Goal: Task Accomplishment & Management: Use online tool/utility

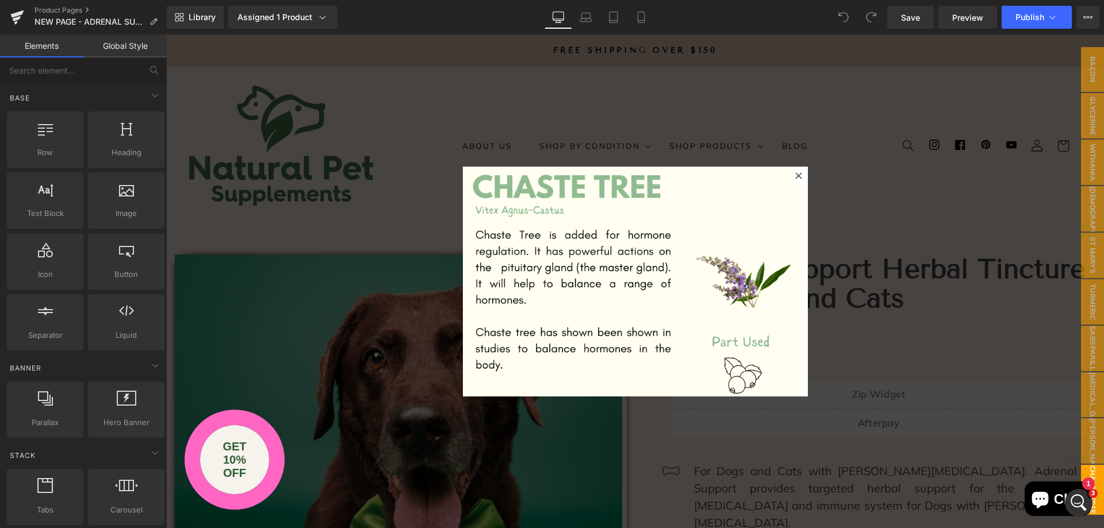
click at [795, 178] on icon at bounding box center [798, 175] width 7 height 7
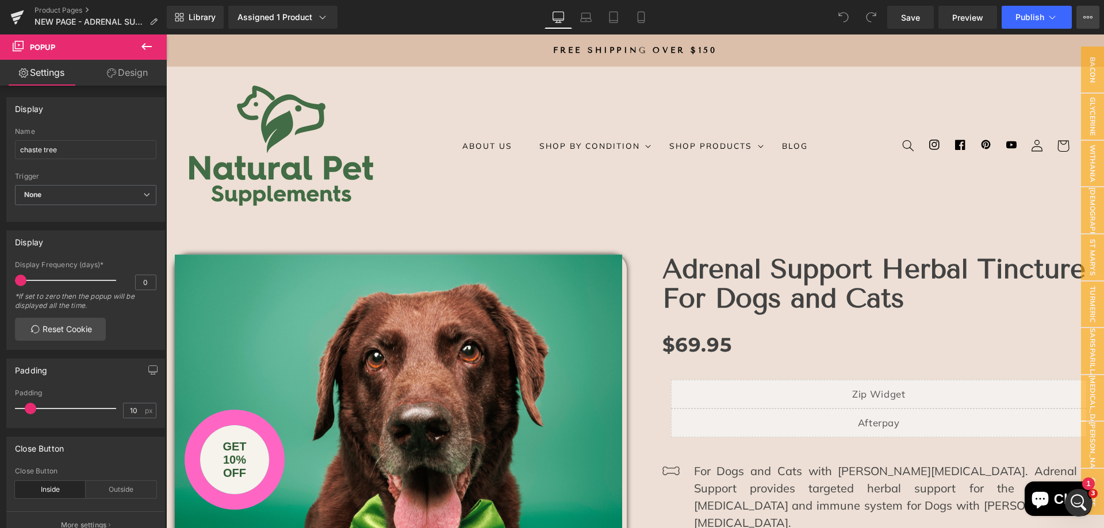
click at [1082, 18] on button "View Live Page View with current Template Save Template to Library Schedule Pub…" at bounding box center [1087, 17] width 23 height 23
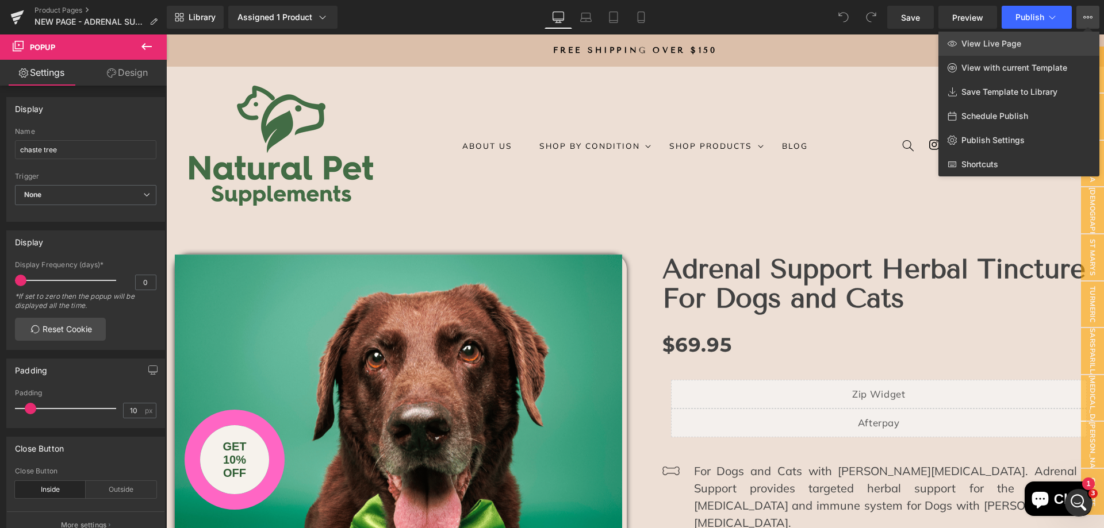
click at [1062, 41] on link "View Live Page" at bounding box center [1018, 44] width 161 height 24
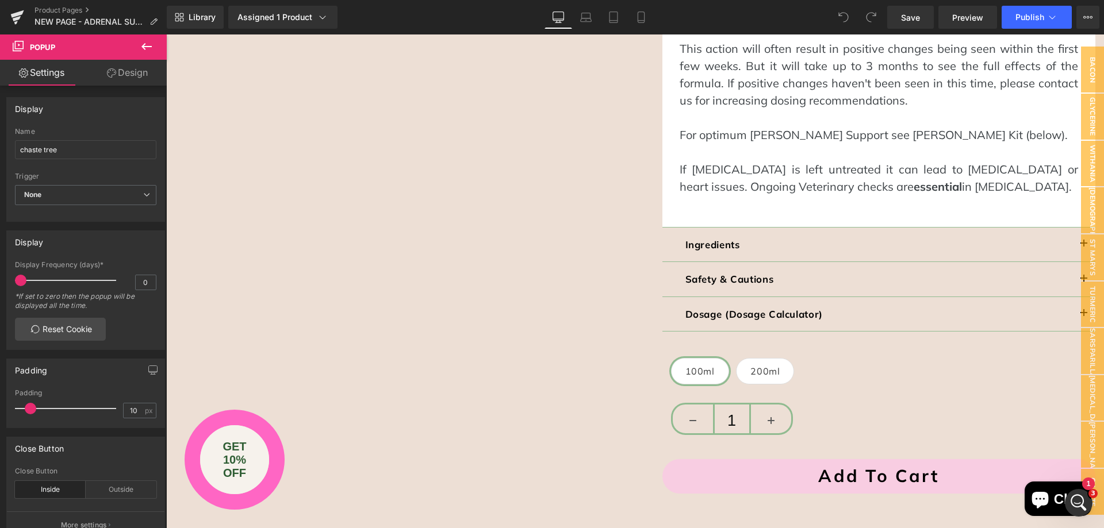
scroll to position [1207, 0]
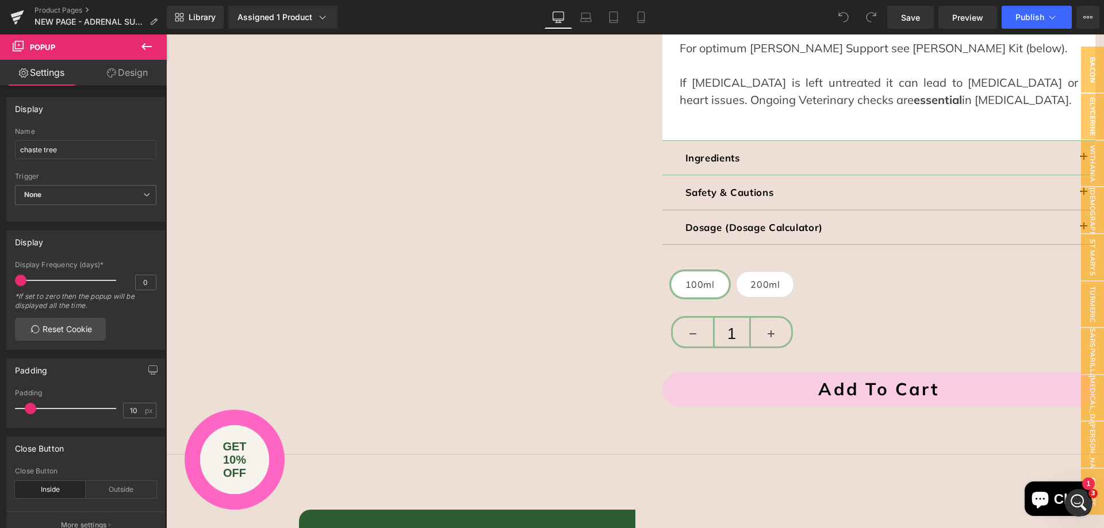
click at [835, 210] on div "Dosage (Dosage Calculator) Text Block" at bounding box center [878, 227] width 433 height 35
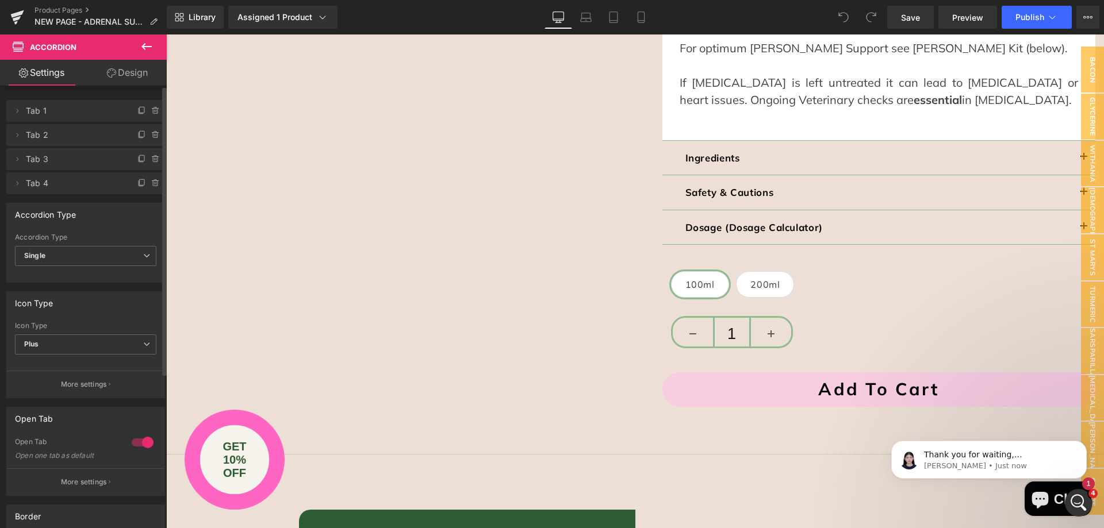
scroll to position [0, 0]
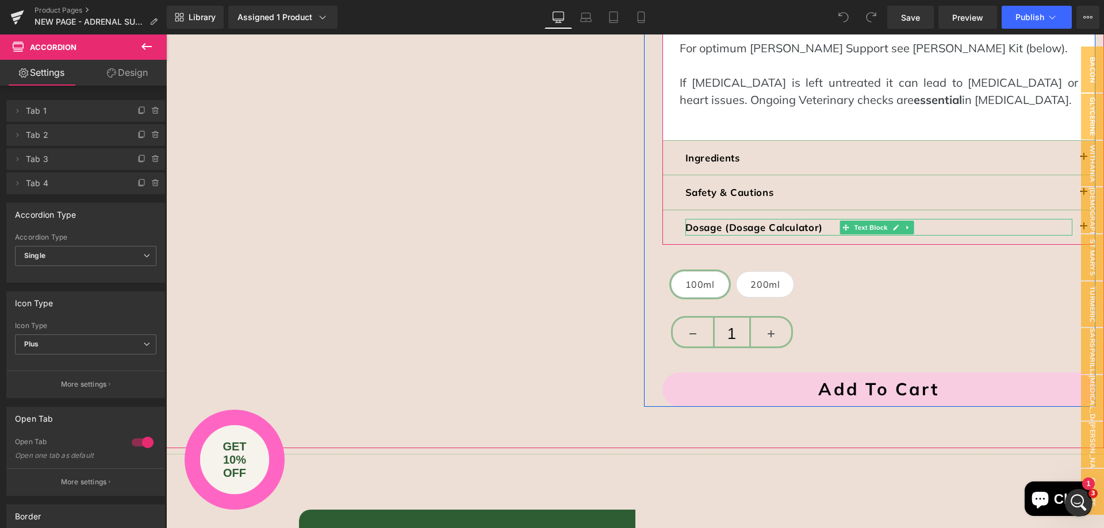
click at [771, 221] on strong "Dosage (Dosage Calculator)" at bounding box center [753, 227] width 137 height 12
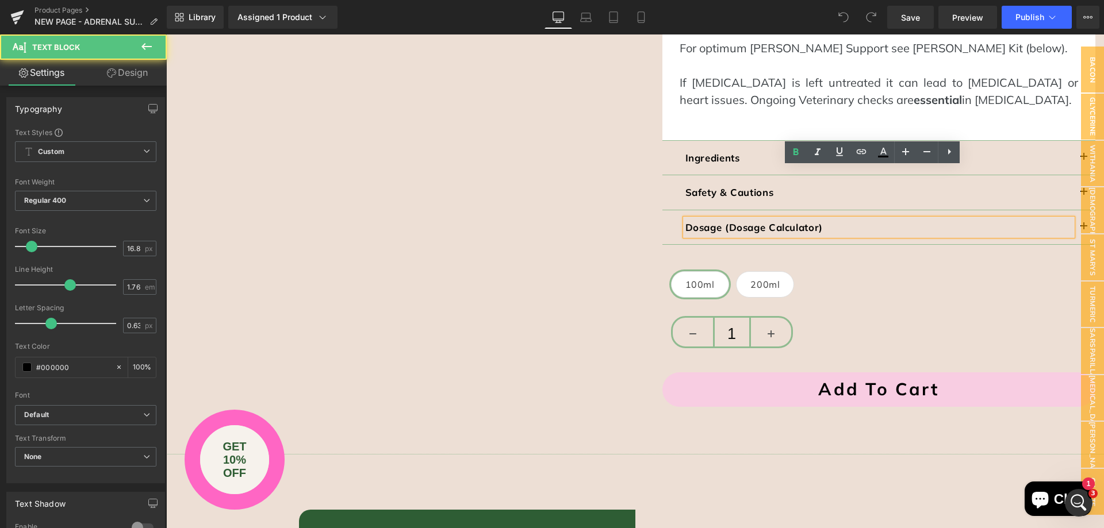
click at [1021, 219] on p "Dosage (Dosage Calculator)" at bounding box center [878, 227] width 387 height 17
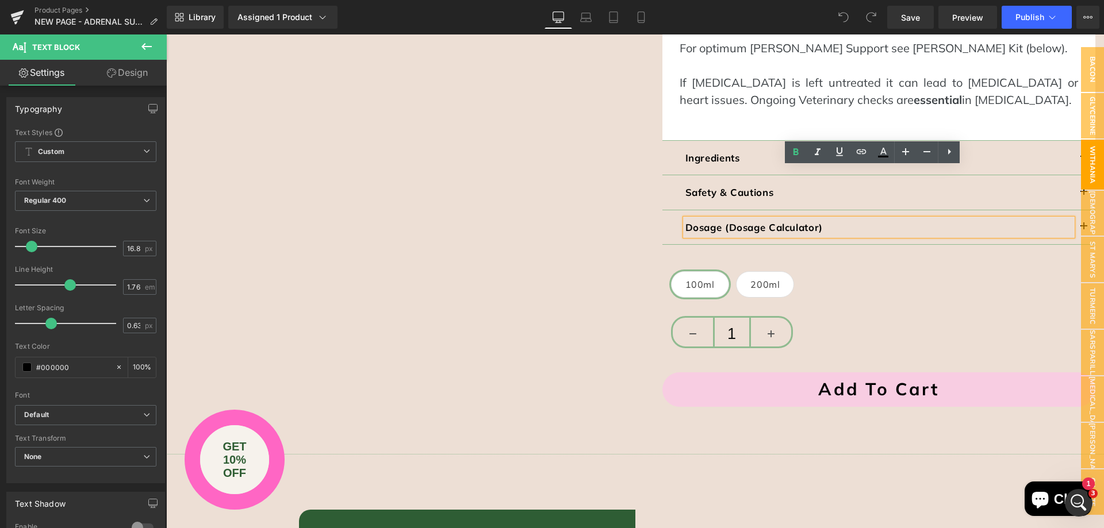
click at [1081, 175] on span "withania" at bounding box center [1092, 164] width 23 height 49
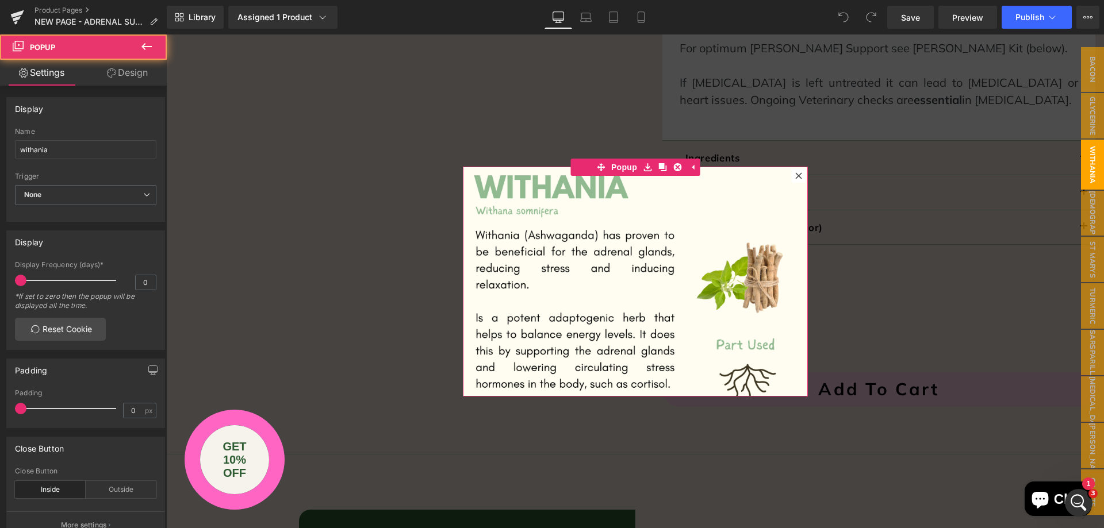
click at [795, 178] on icon at bounding box center [798, 175] width 7 height 7
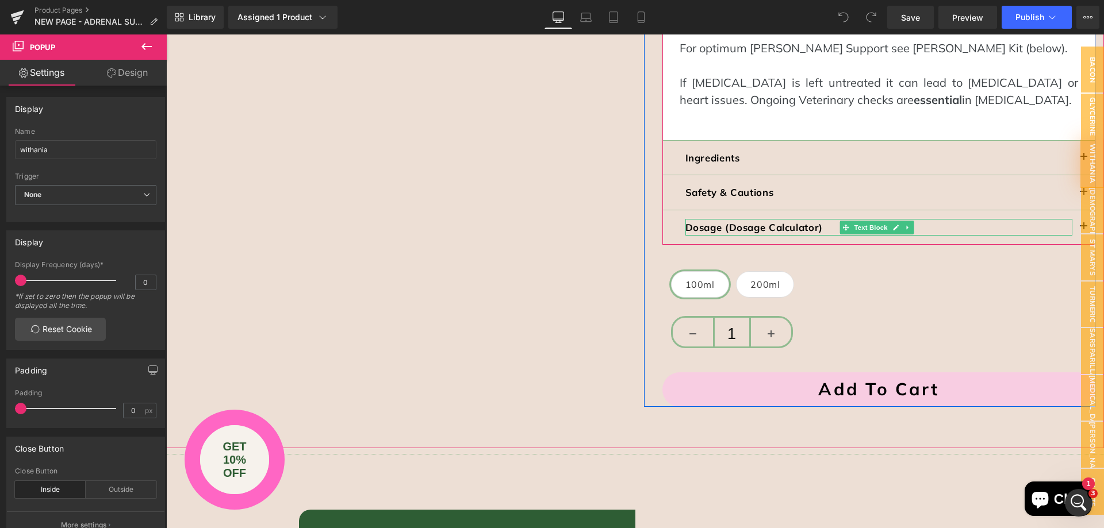
click at [1047, 219] on p "Dosage (Dosage Calculator)" at bounding box center [878, 227] width 387 height 17
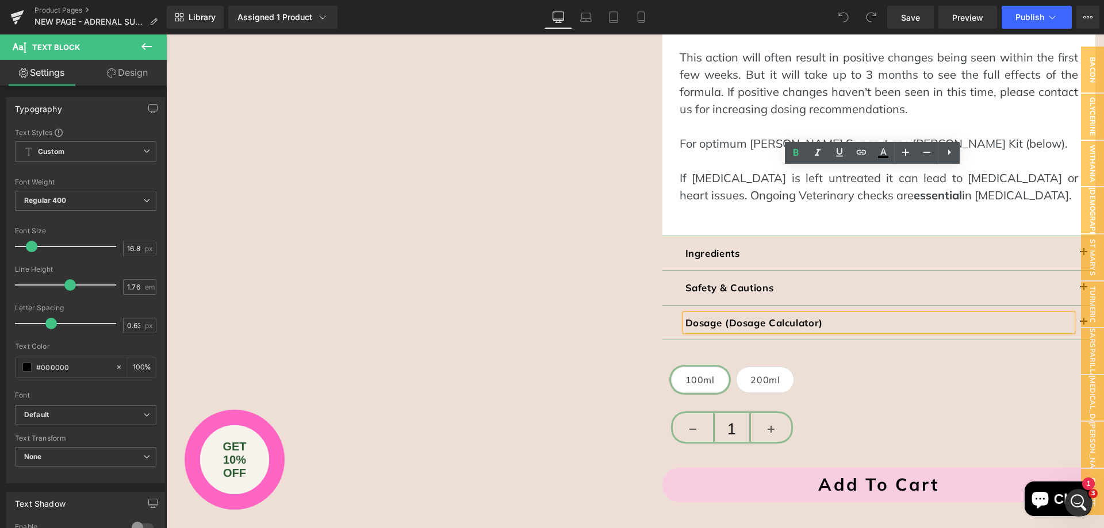
scroll to position [1092, 0]
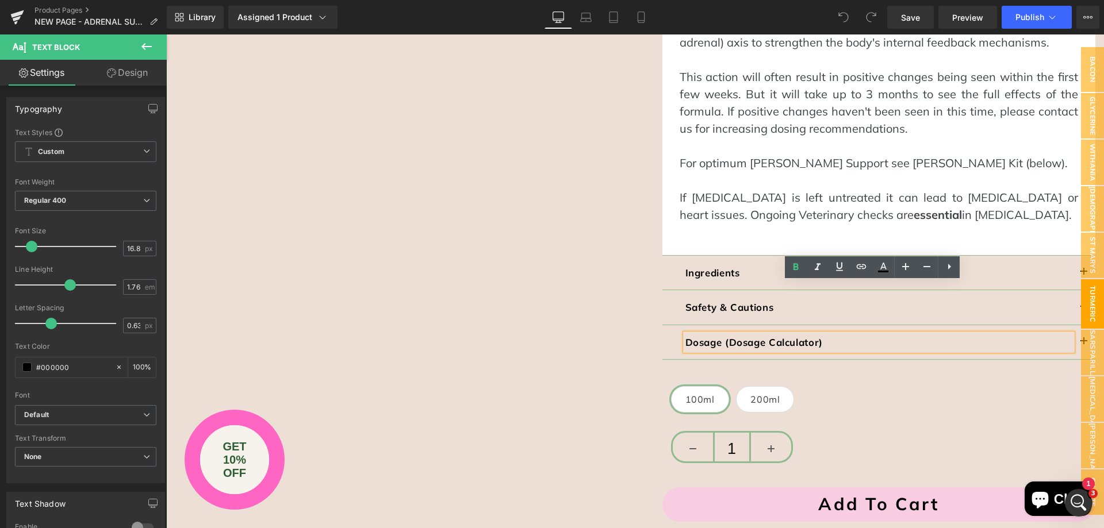
click at [1081, 287] on span "turmeric" at bounding box center [1092, 303] width 23 height 49
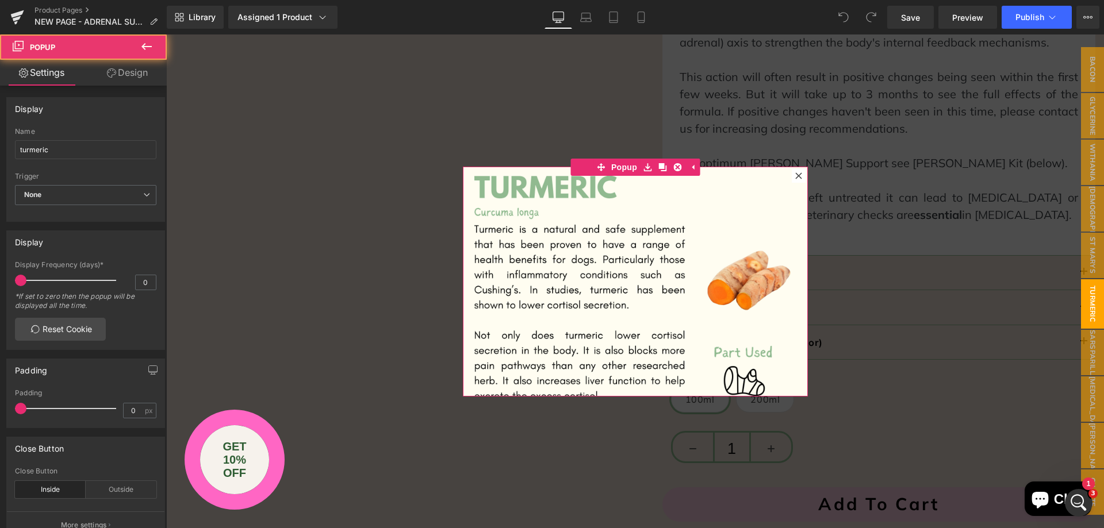
click at [795, 175] on icon at bounding box center [798, 175] width 7 height 7
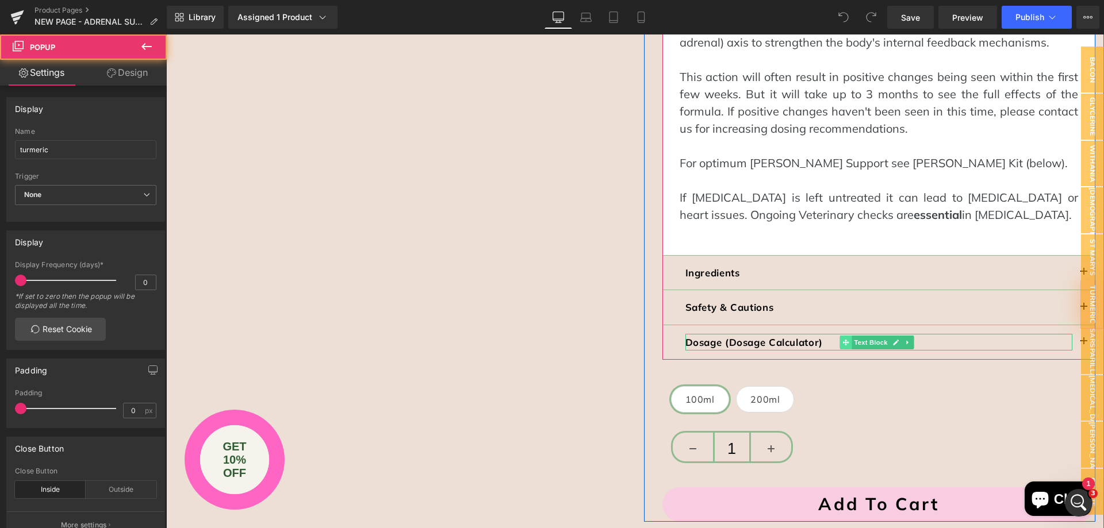
click at [842, 339] on icon at bounding box center [845, 342] width 6 height 6
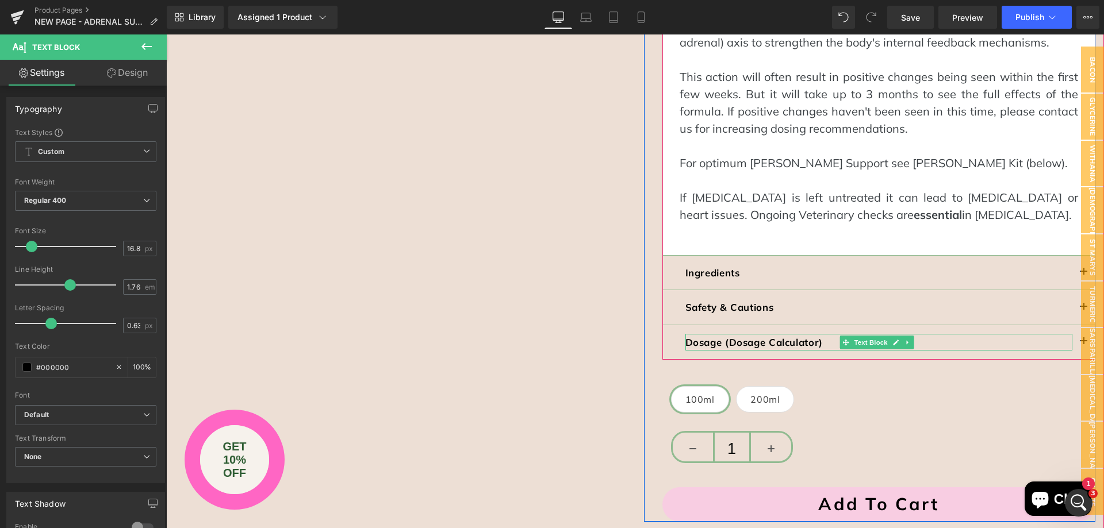
click at [760, 336] on strong "Dosage (Dosage Calculator)" at bounding box center [753, 342] width 137 height 12
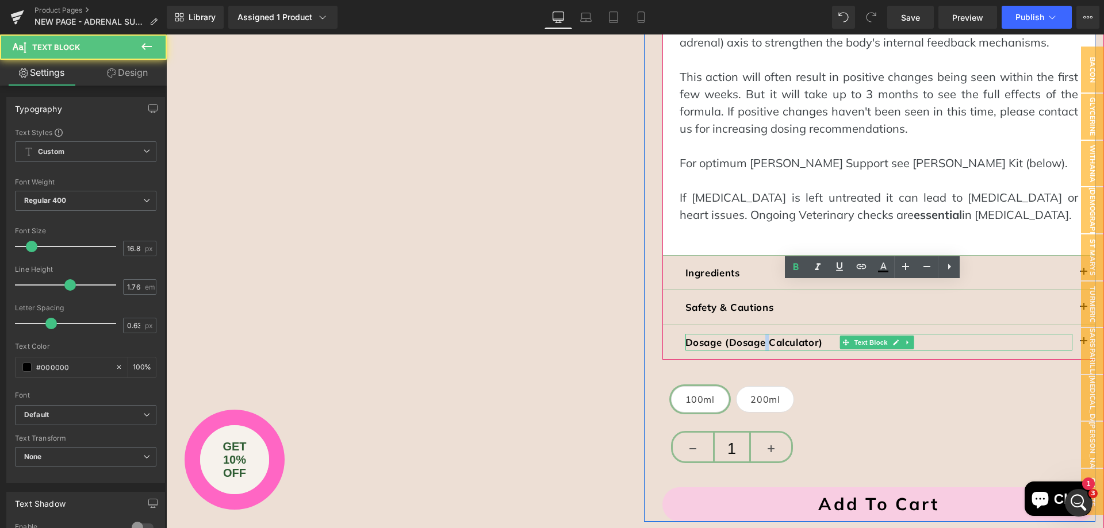
click at [760, 336] on strong "Dosage (Dosage Calculator)" at bounding box center [753, 342] width 137 height 12
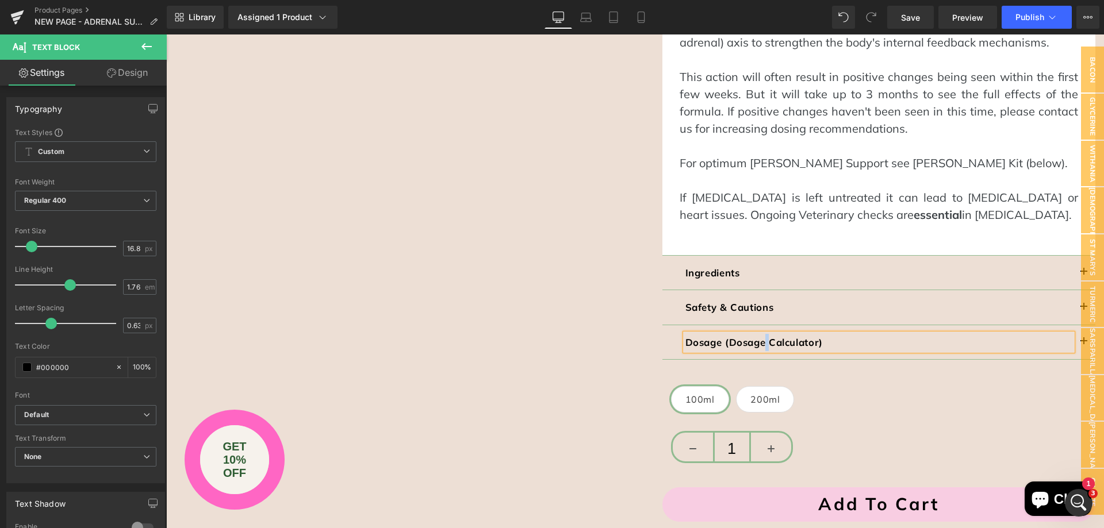
click at [1072, 325] on button "button" at bounding box center [1083, 342] width 23 height 34
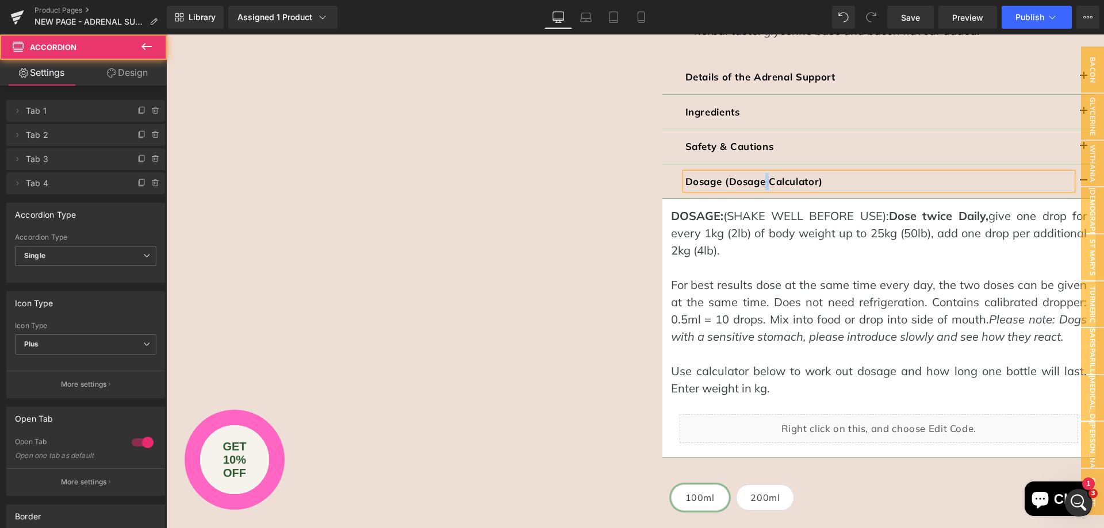
scroll to position [793, 0]
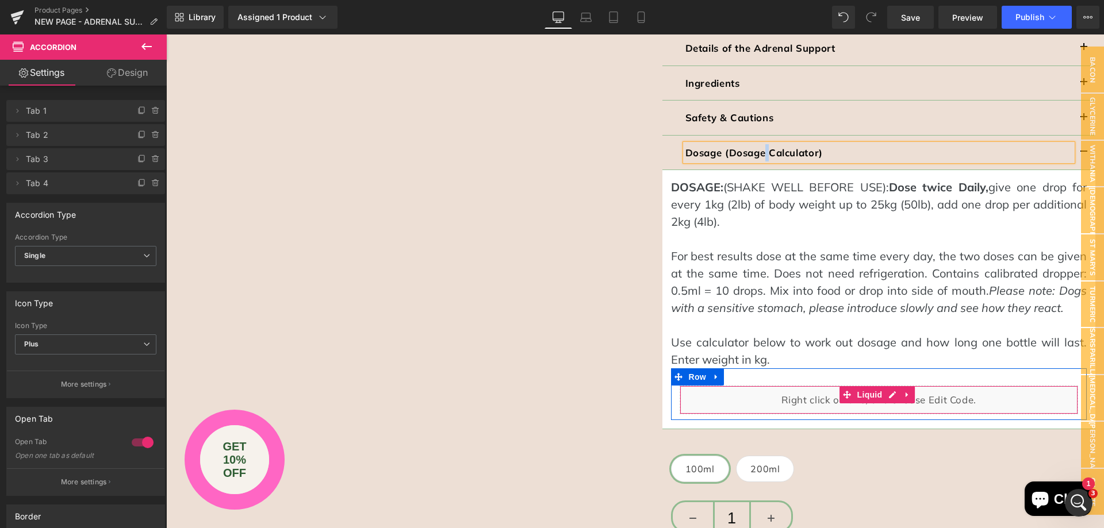
click at [759, 386] on div "Liquid" at bounding box center [878, 400] width 399 height 29
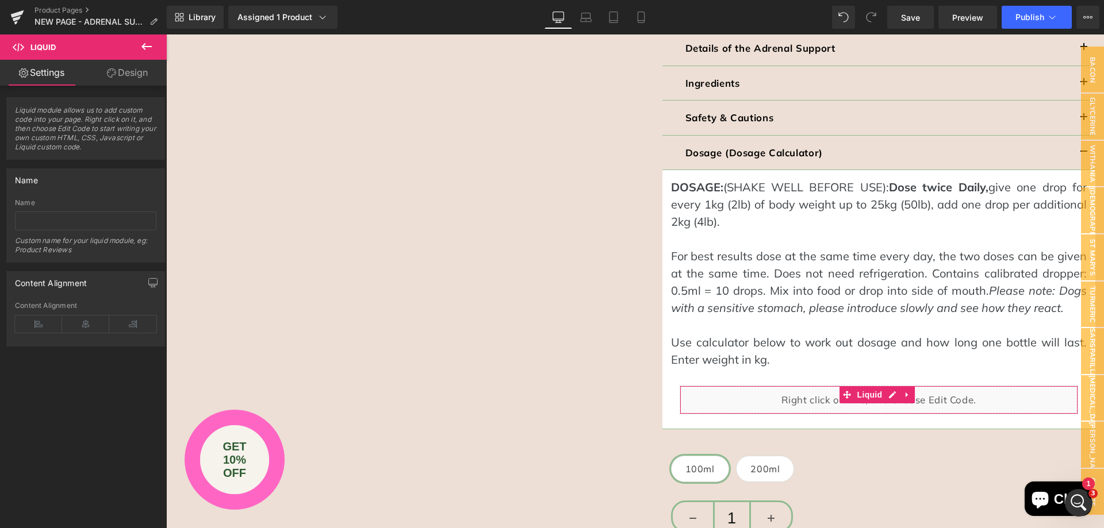
click at [116, 71] on link "Design" at bounding box center [127, 73] width 83 height 26
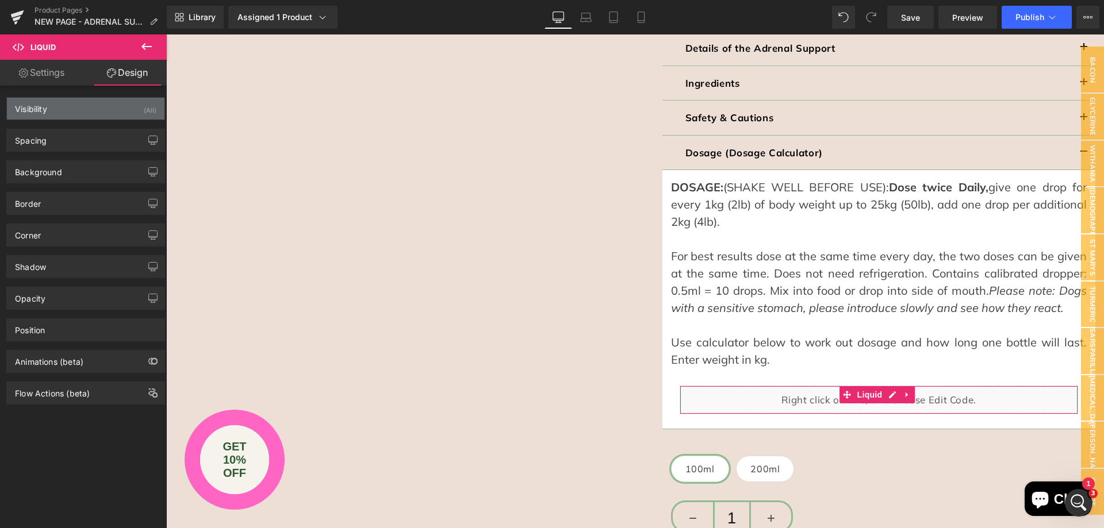
click at [69, 112] on div "Visibility (All)" at bounding box center [85, 109] width 157 height 22
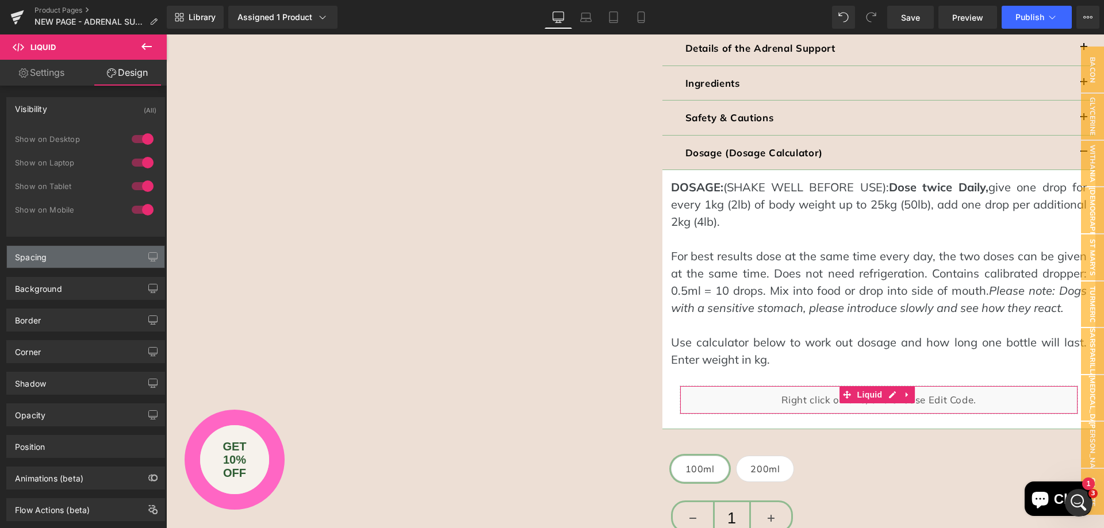
click at [68, 255] on div "Spacing" at bounding box center [85, 257] width 157 height 22
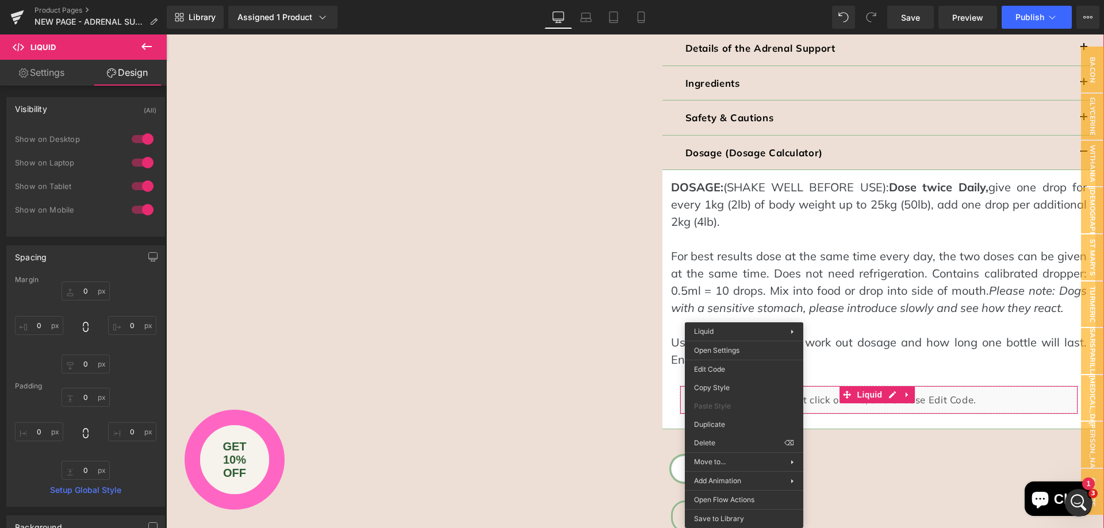
click at [560, 324] on div "Image Image Image Image Image ‹ ›" at bounding box center [635, 21] width 938 height 1152
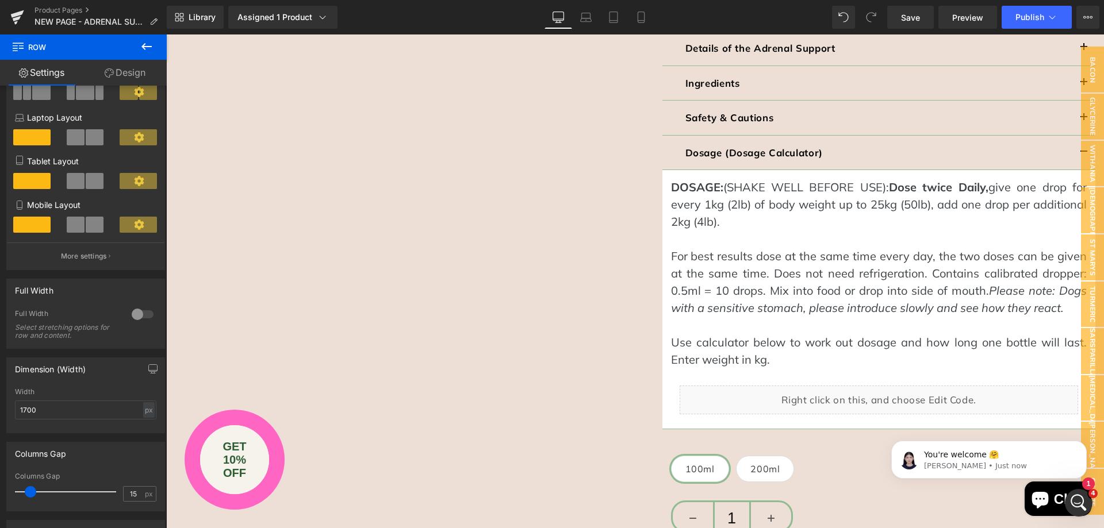
scroll to position [0, 0]
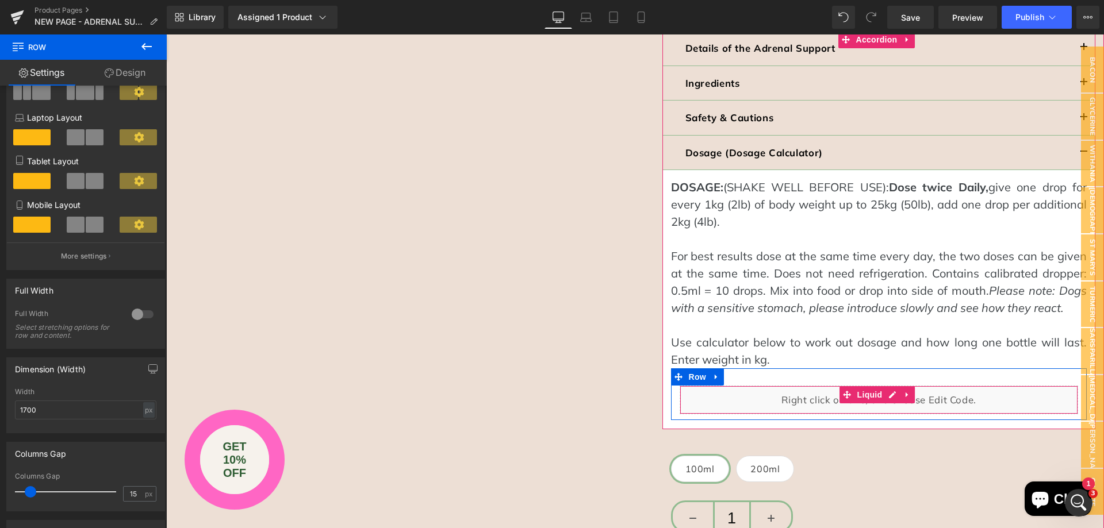
click at [731, 386] on div "Liquid" at bounding box center [878, 400] width 399 height 29
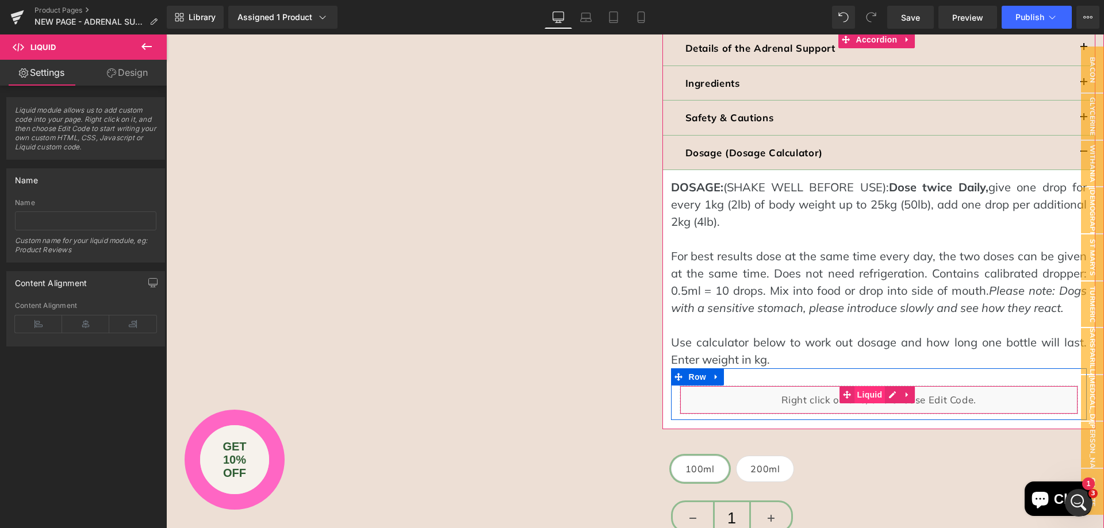
click at [863, 386] on span "Liquid" at bounding box center [869, 394] width 31 height 17
click at [889, 386] on div "Liquid" at bounding box center [878, 400] width 399 height 29
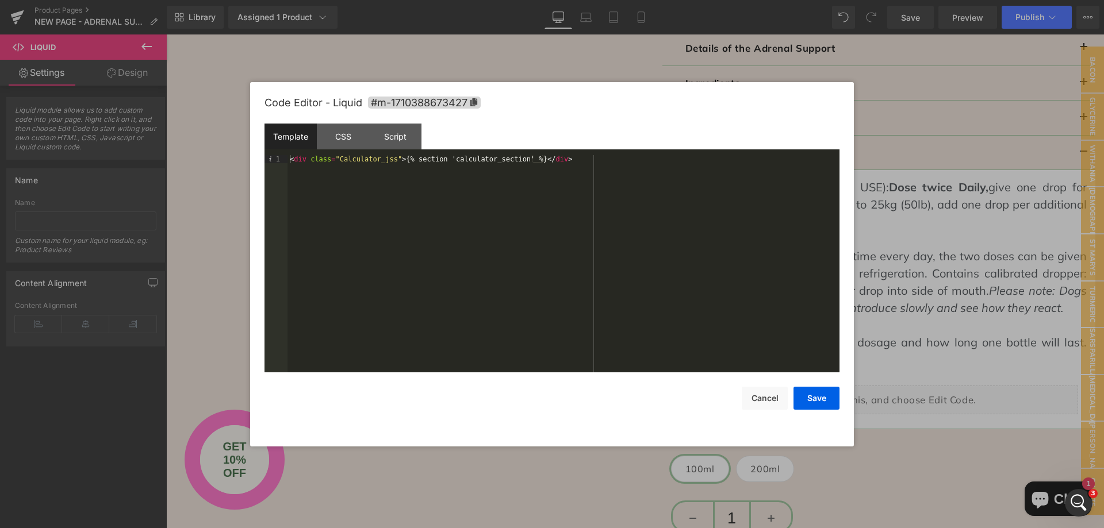
click at [887, 386] on div "Liquid" at bounding box center [878, 400] width 399 height 29
click at [0, 0] on div "< div class = "Calculator_jss" > {% section 'calculator_section' %} </ div >" at bounding box center [0, 0] width 0 height 0
drag, startPoint x: 565, startPoint y: 163, endPoint x: 287, endPoint y: 160, distance: 277.6
click at [0, 0] on div "< div class = "Calculator_jss" > {% section 'calculator_section' %} </ div >" at bounding box center [0, 0] width 0 height 0
